Goal: Information Seeking & Learning: Find specific page/section

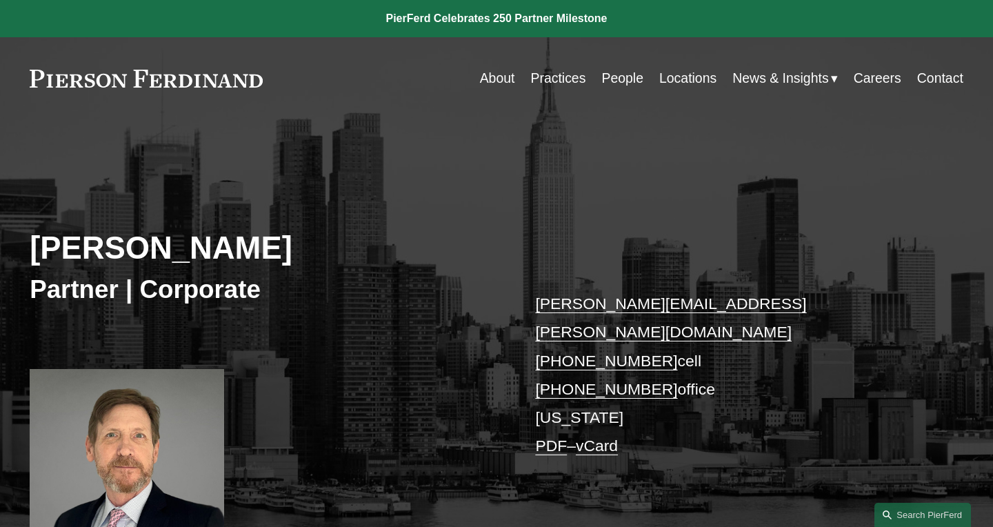
click at [605, 77] on link "People" at bounding box center [622, 78] width 42 height 27
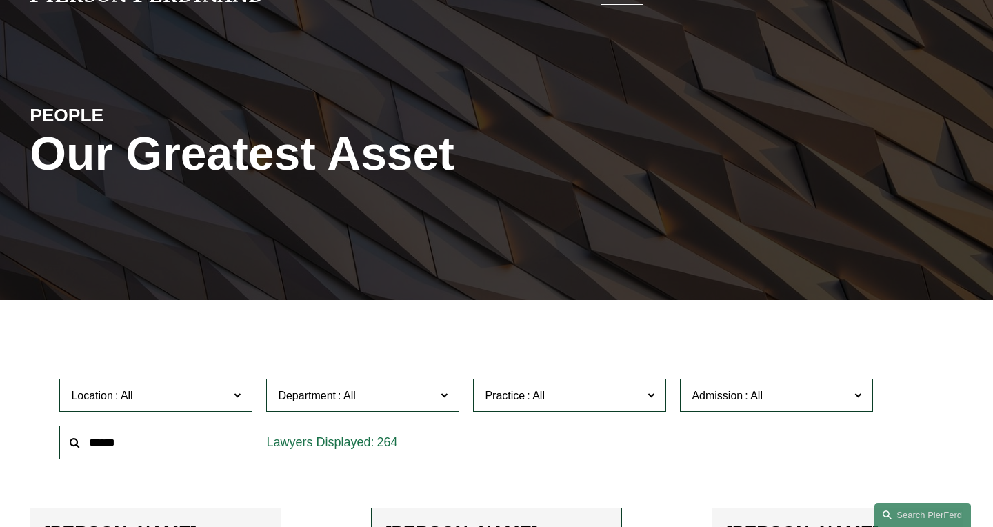
scroll to position [99, 0]
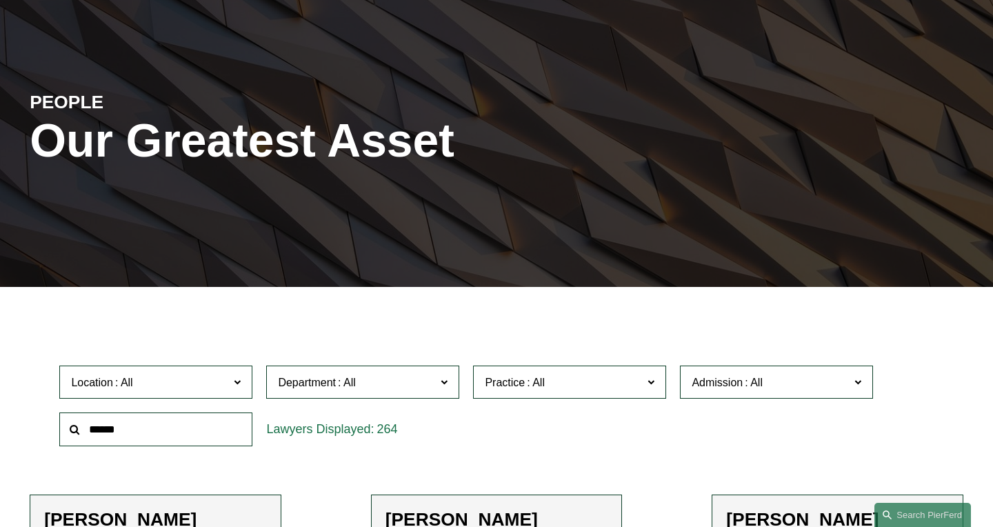
click at [130, 427] on input "text" at bounding box center [155, 429] width 193 height 34
type input "******"
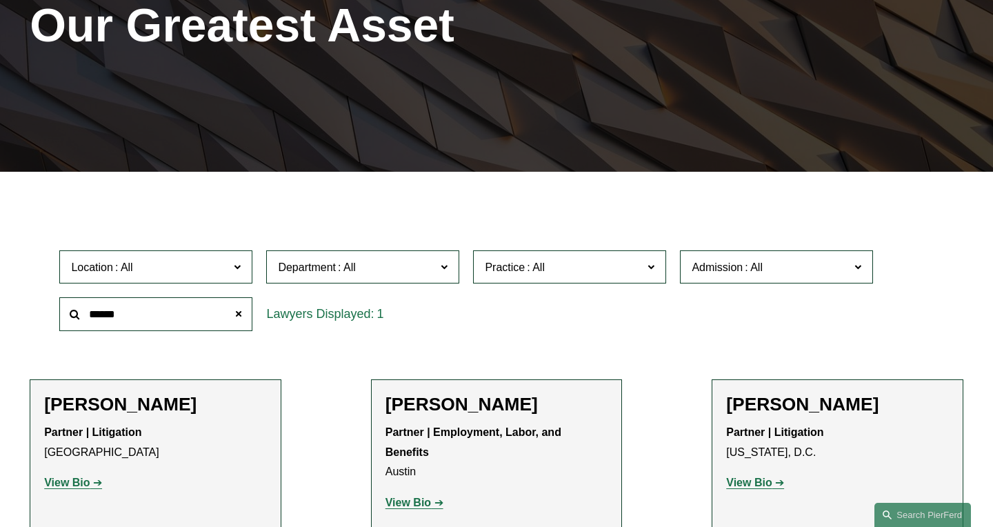
scroll to position [215, 0]
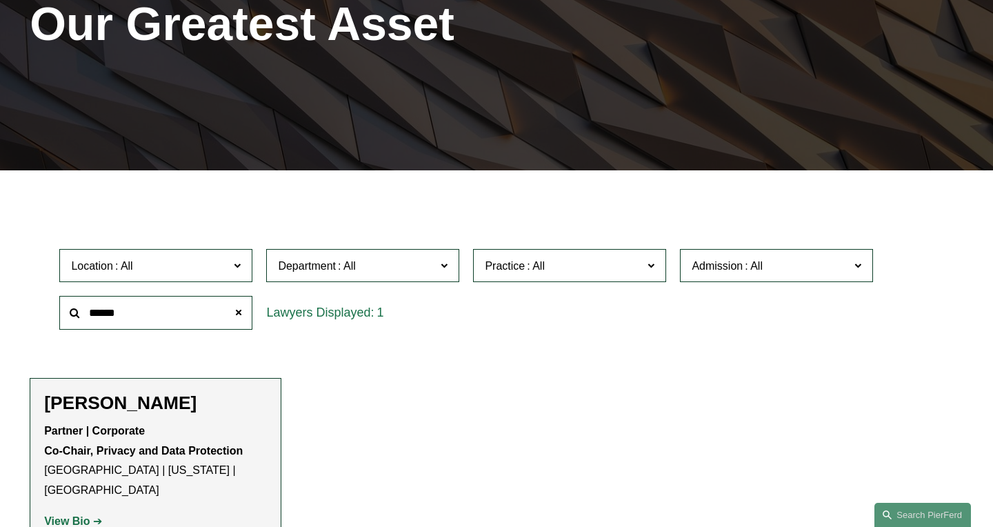
click at [70, 511] on p "View Bio" at bounding box center [155, 521] width 223 height 20
click at [70, 515] on strong "View Bio" at bounding box center [66, 521] width 45 height 12
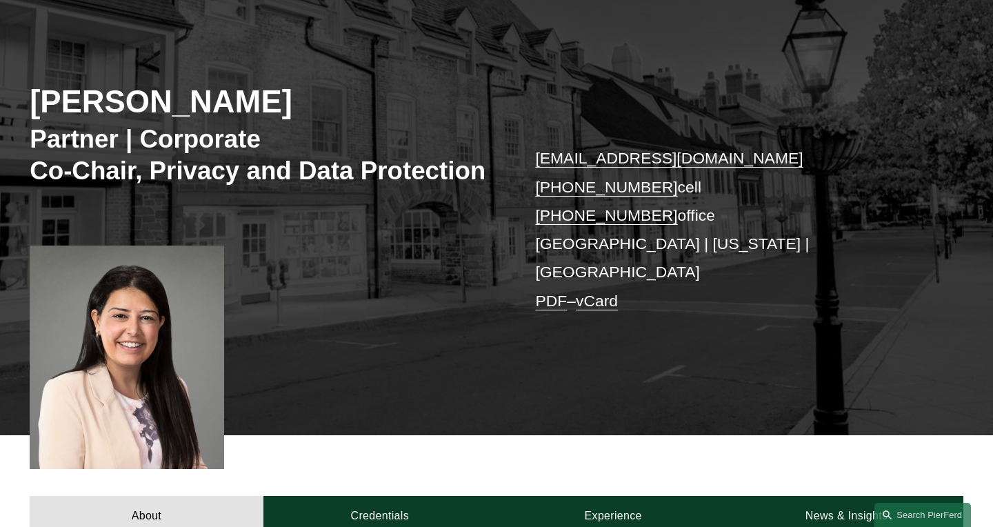
scroll to position [152, 0]
